Goal: Task Accomplishment & Management: Manage account settings

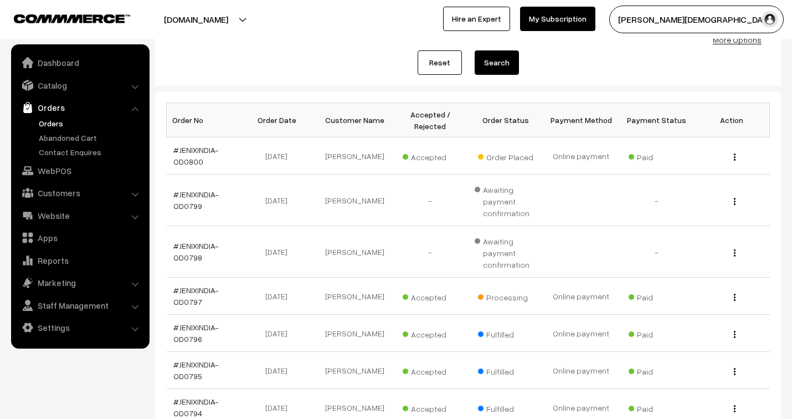
scroll to position [123, 0]
click at [190, 152] on link "#JENIXINDIA-OD0800" at bounding box center [195, 155] width 45 height 21
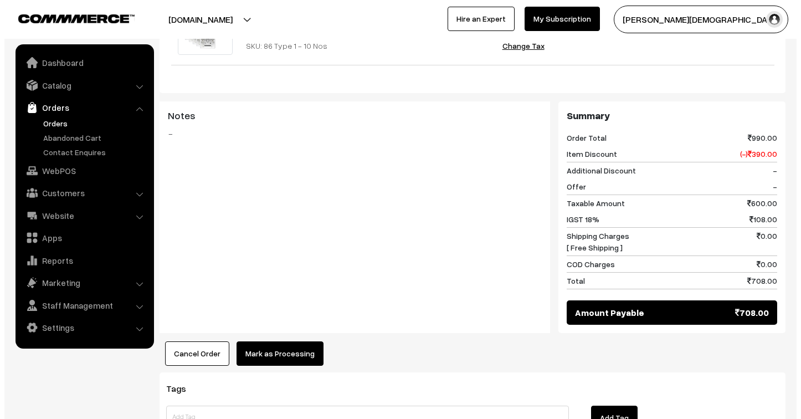
scroll to position [492, 0]
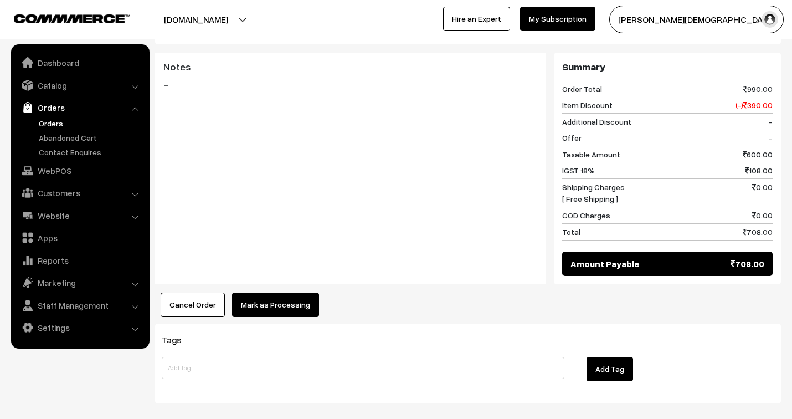
click at [301, 292] on button "Mark as Processing" at bounding box center [275, 304] width 87 height 24
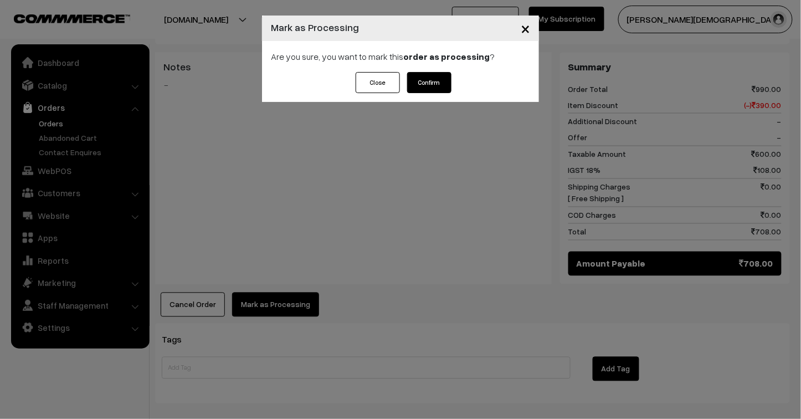
click at [436, 84] on button "Confirm" at bounding box center [429, 82] width 44 height 21
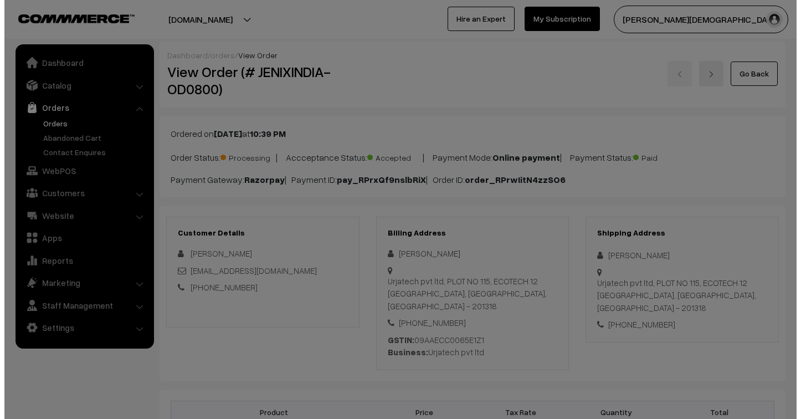
scroll to position [492, 0]
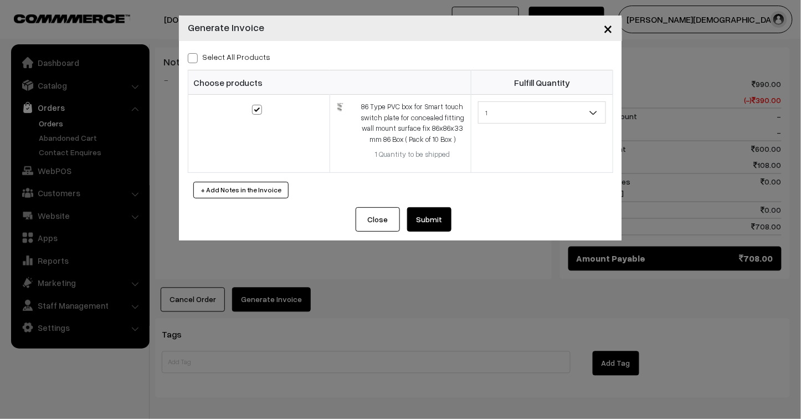
click at [440, 213] on button "Submit" at bounding box center [429, 219] width 44 height 24
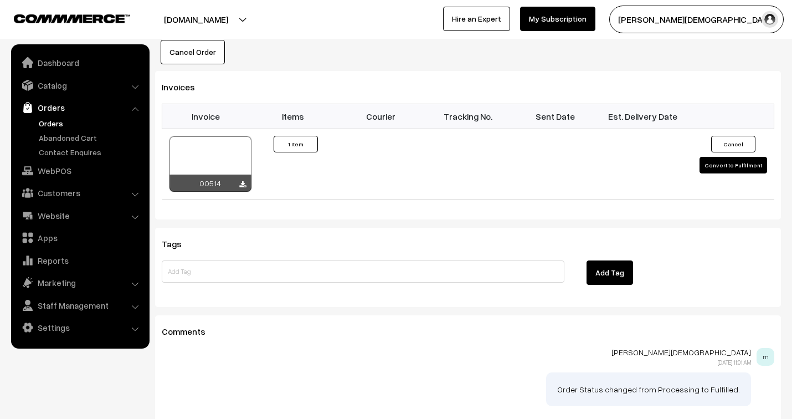
click at [234, 136] on div at bounding box center [210, 163] width 82 height 55
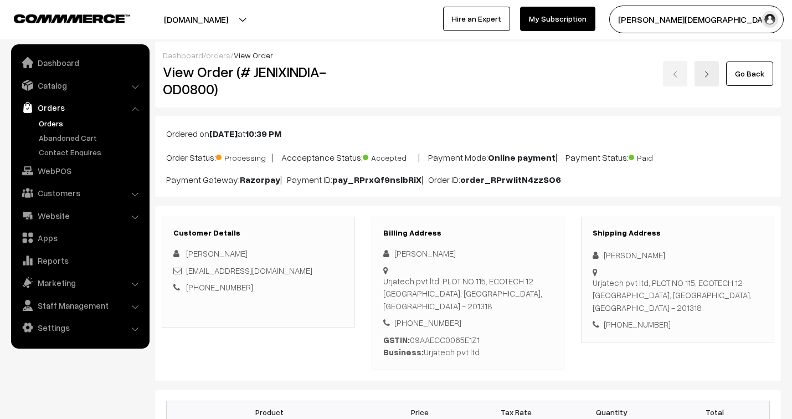
click at [220, 53] on link "orders" at bounding box center [218, 54] width 24 height 9
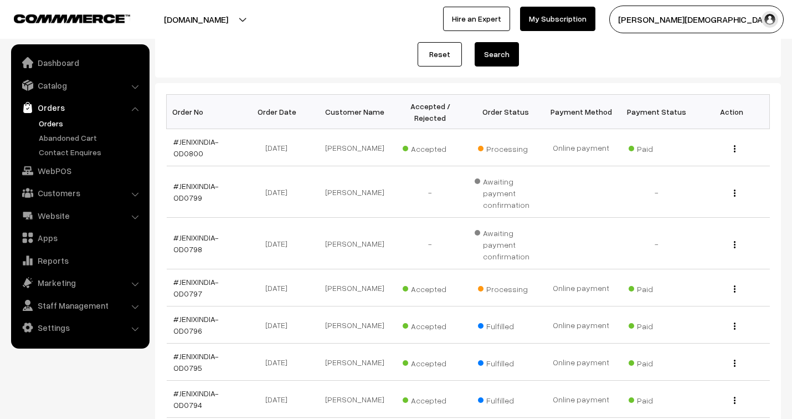
scroll to position [184, 0]
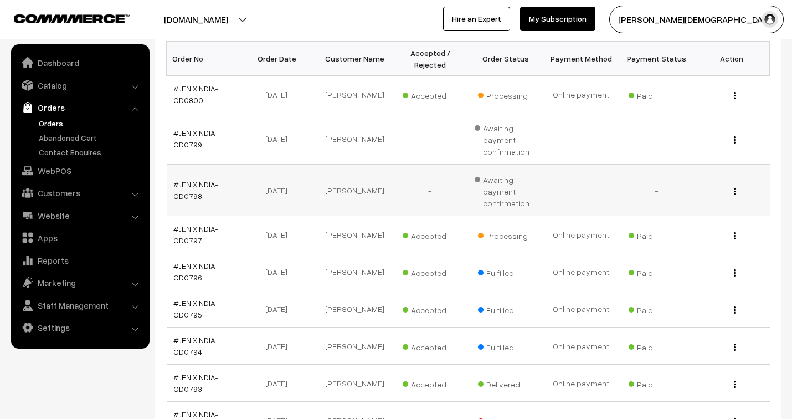
click at [205, 184] on link "#JENIXINDIA-OD0798" at bounding box center [195, 189] width 45 height 21
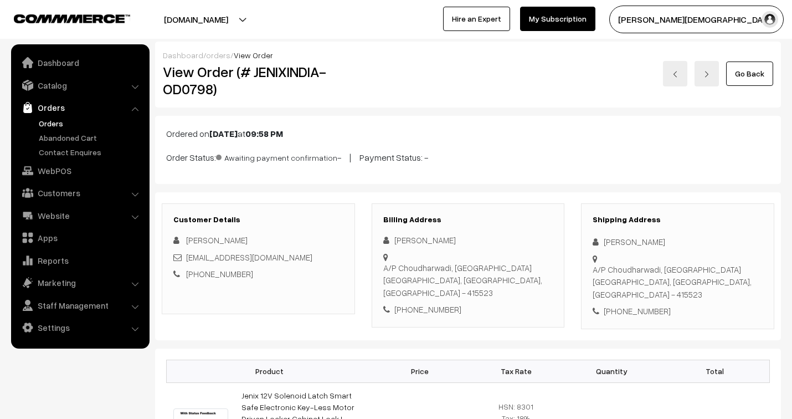
scroll to position [246, 0]
